Goal: Find specific page/section: Find specific page/section

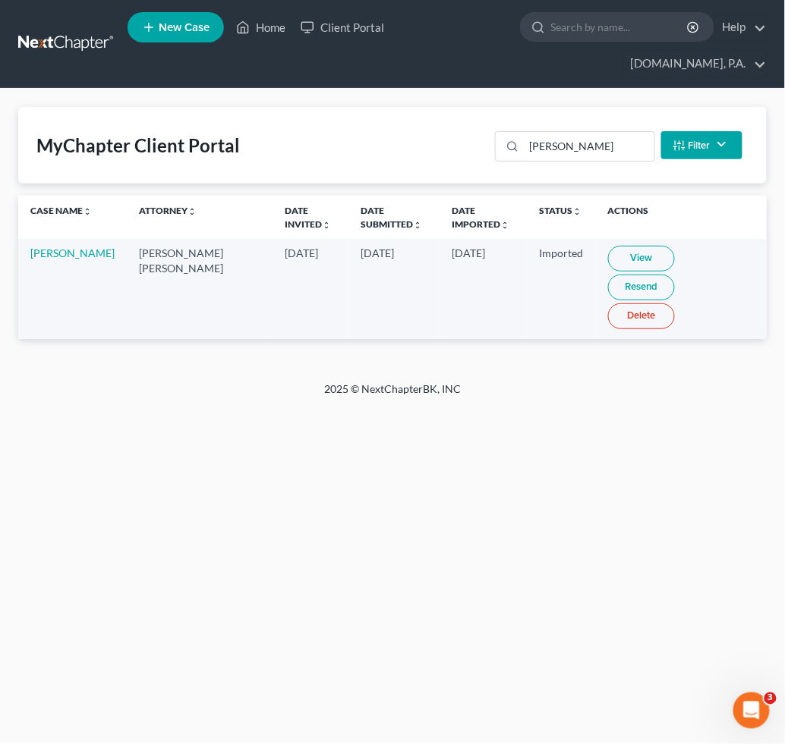
click at [216, 335] on div "MyChapter Client Portal [PERSON_NAME] Filter Status Filter... Invited In Progre…" at bounding box center [392, 235] width 785 height 293
drag, startPoint x: 574, startPoint y: 153, endPoint x: 329, endPoint y: 143, distance: 246.0
click at [356, 143] on div "MyChapter Client Portal [PERSON_NAME] Filter Status Filter... Invited In Progre…" at bounding box center [392, 145] width 748 height 77
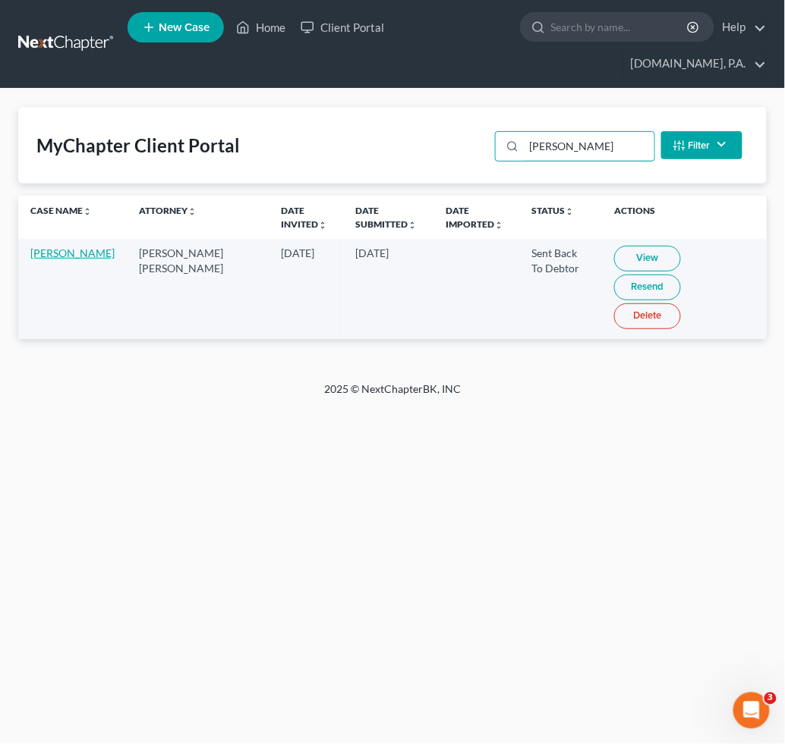
type input "[PERSON_NAME]"
click at [47, 253] on link "[PERSON_NAME]" at bounding box center [72, 253] width 84 height 13
select select "4"
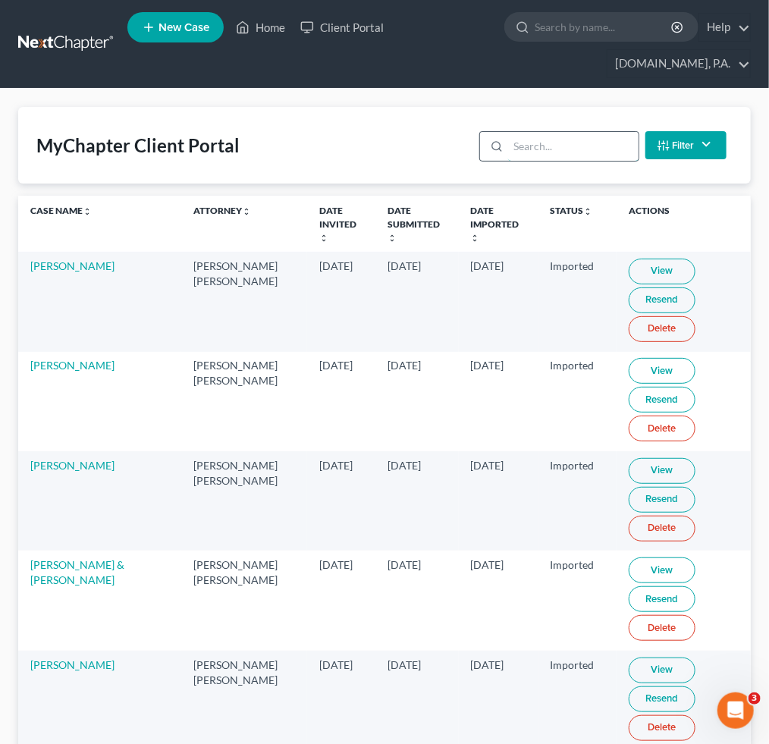
click at [545, 146] on input "search" at bounding box center [573, 146] width 130 height 29
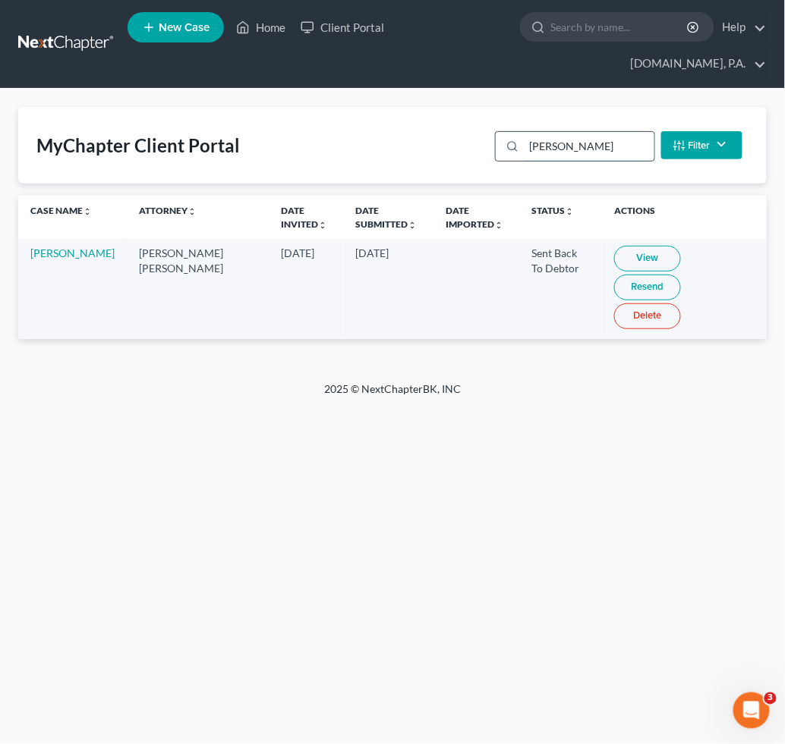
type input "[PERSON_NAME]"
click at [614, 256] on link "View" at bounding box center [647, 259] width 67 height 26
click at [618, 258] on link "View" at bounding box center [647, 259] width 67 height 26
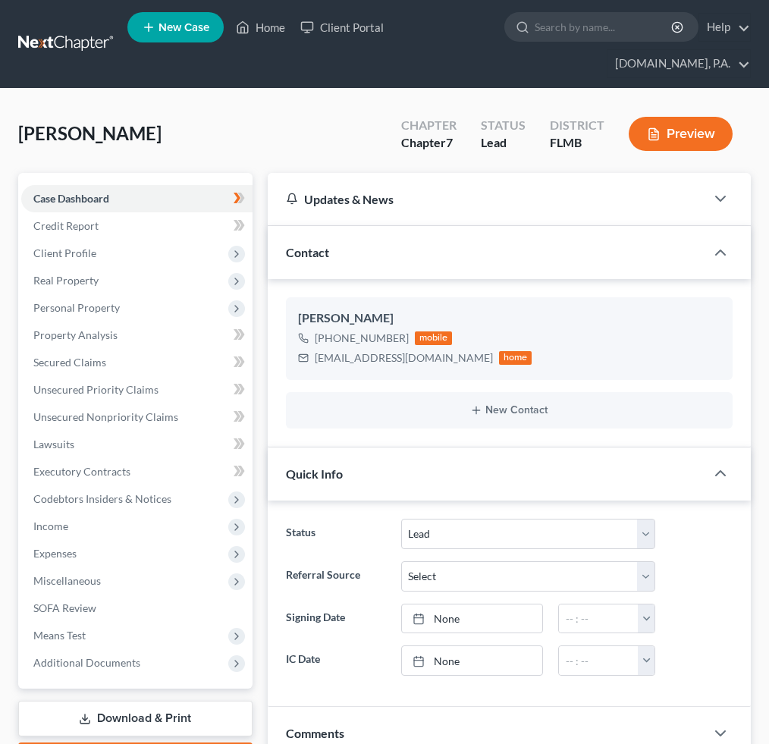
select select "4"
drag, startPoint x: 495, startPoint y: 194, endPoint x: 504, endPoint y: 197, distance: 9.6
click at [495, 196] on div "Updates & News" at bounding box center [486, 199] width 401 height 16
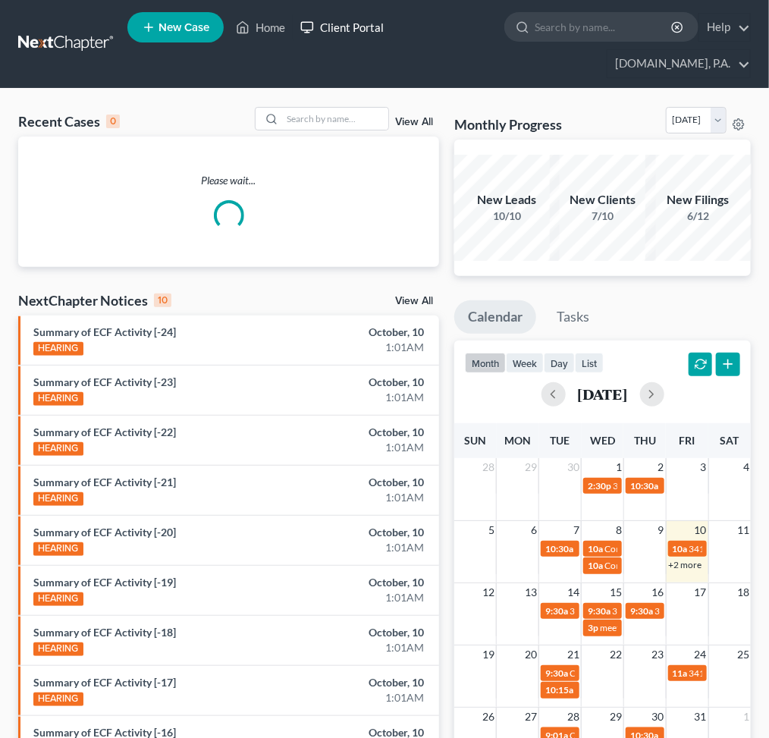
click at [332, 25] on link "Client Portal" at bounding box center [342, 27] width 99 height 27
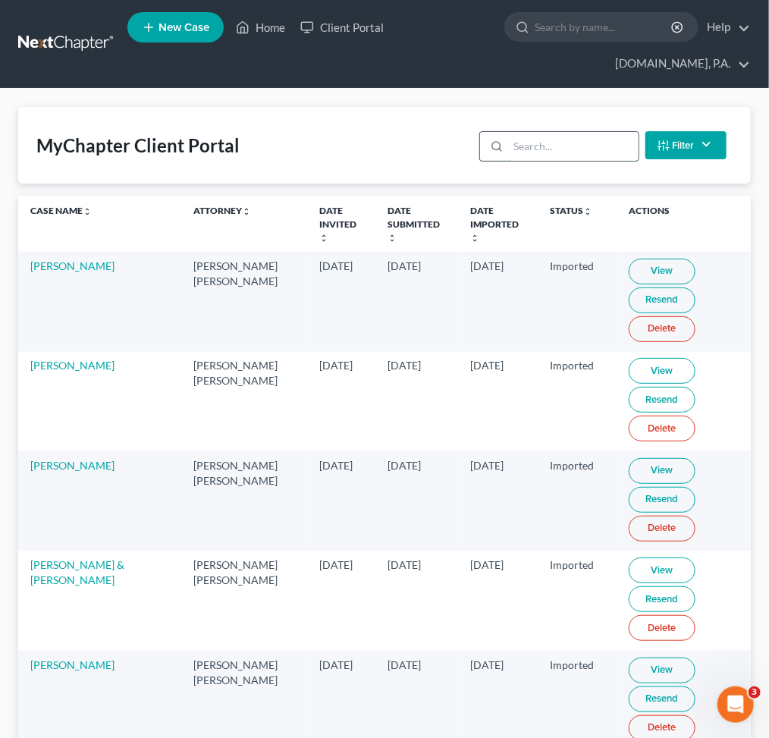
click at [568, 146] on input "search" at bounding box center [573, 146] width 130 height 29
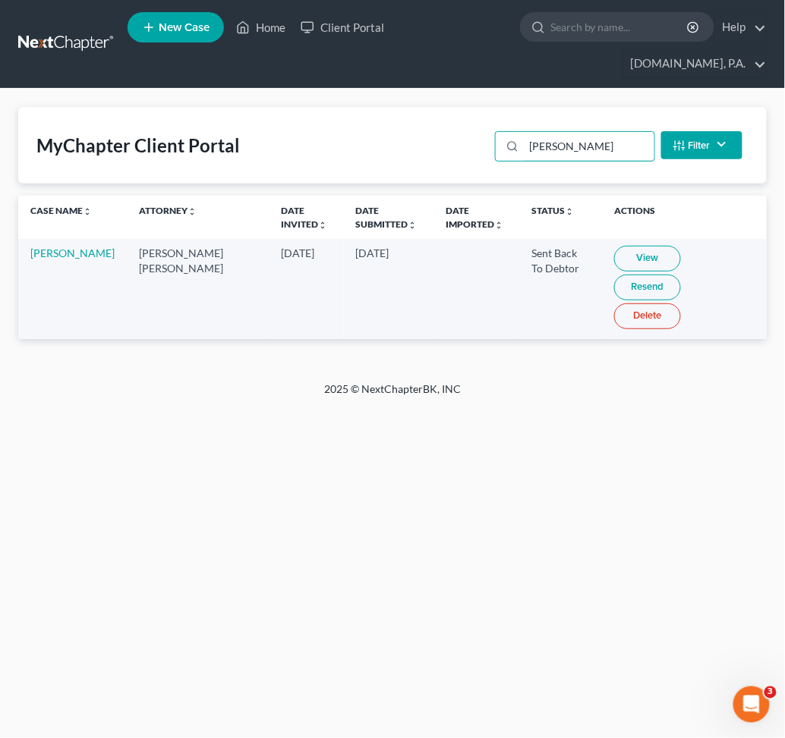
type input "[PERSON_NAME]"
click at [382, 457] on div "Home New Case Client Portal Fresh-Start.Law, P.A. jay@fresh-start.law My Accoun…" at bounding box center [392, 369] width 785 height 738
drag, startPoint x: 577, startPoint y: 149, endPoint x: 330, endPoint y: 129, distance: 248.1
click at [443, 138] on div "MyChapter Client Portal burry Filter Status Filter... Invited In Progress Ready…" at bounding box center [392, 145] width 748 height 77
click at [596, 132] on input "[PERSON_NAME]" at bounding box center [595, 146] width 130 height 29
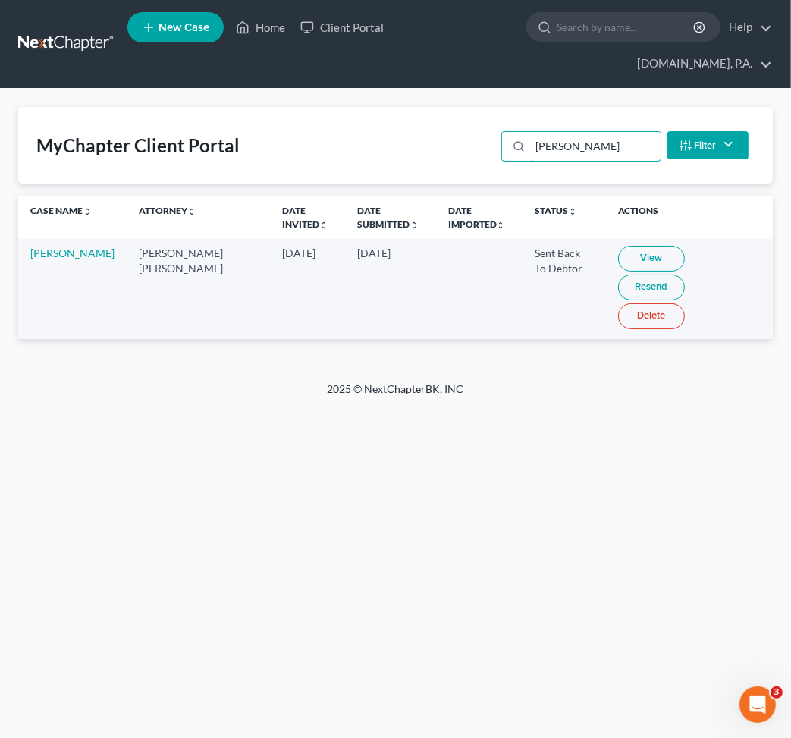
drag, startPoint x: 607, startPoint y: 121, endPoint x: 478, endPoint y: 118, distance: 129.0
click at [480, 118] on div "MyChapter Client Portal burry Filter Status Filter... Invited In Progress Ready…" at bounding box center [395, 145] width 755 height 77
click at [583, 132] on input "[PERSON_NAME]" at bounding box center [595, 146] width 130 height 29
drag, startPoint x: 592, startPoint y: 117, endPoint x: 518, endPoint y: 119, distance: 73.6
click at [514, 131] on div "[PERSON_NAME]" at bounding box center [581, 146] width 159 height 30
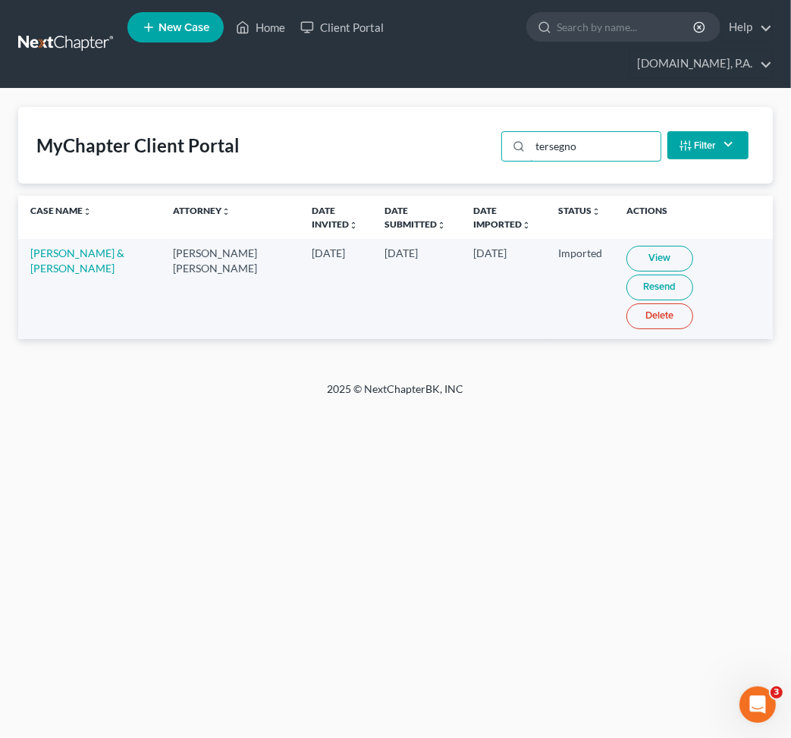
type input "tersegno"
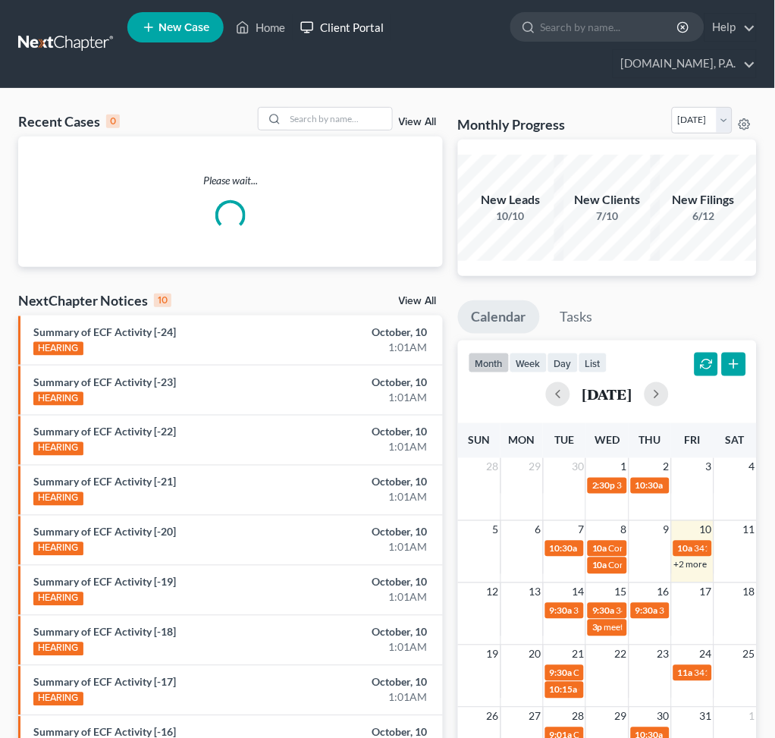
click at [360, 33] on link "Client Portal" at bounding box center [342, 27] width 99 height 27
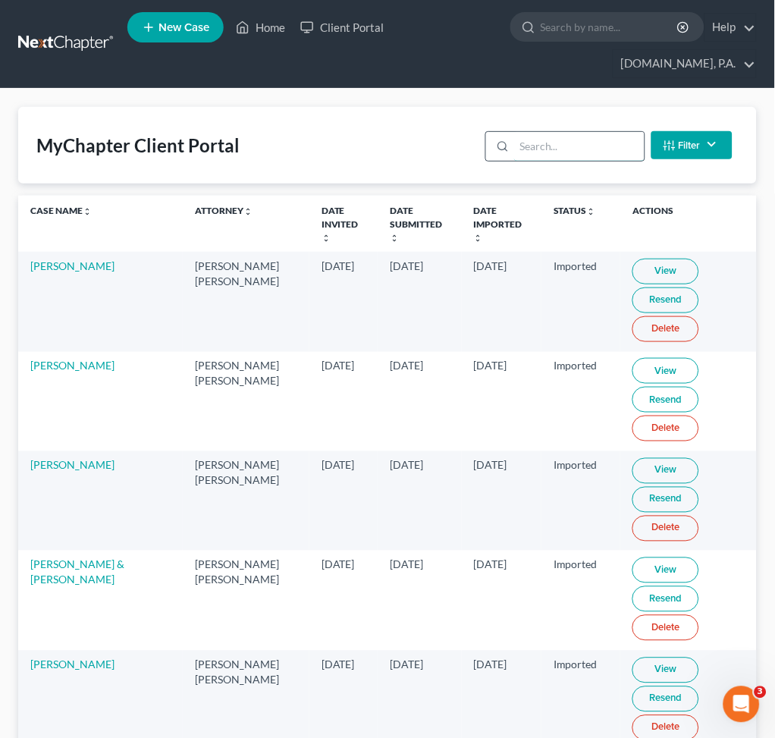
click at [526, 147] on input "search" at bounding box center [579, 146] width 130 height 29
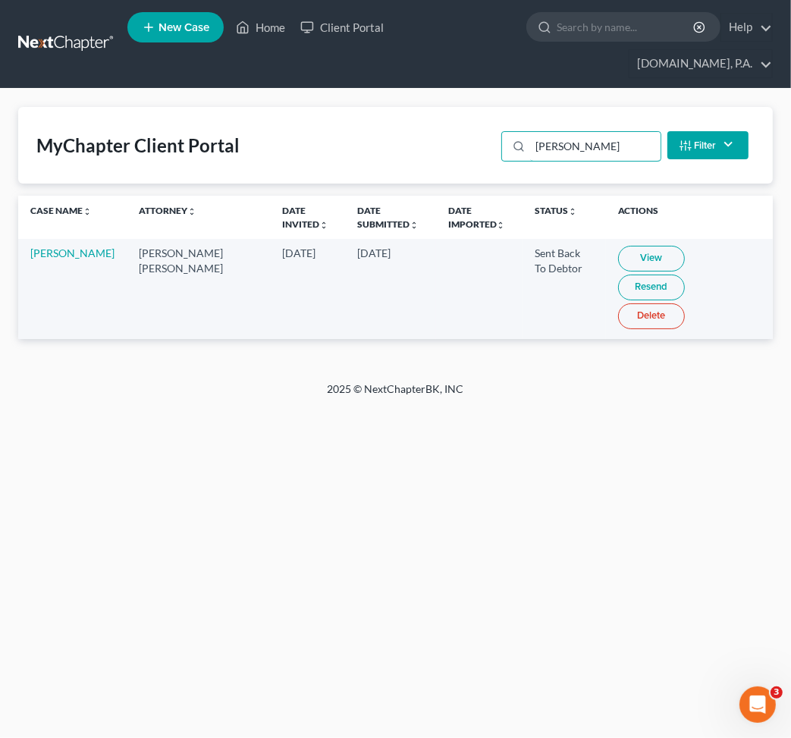
type input "carter"
click at [618, 246] on link "View" at bounding box center [651, 259] width 67 height 26
